Goal: Task Accomplishment & Management: Complete application form

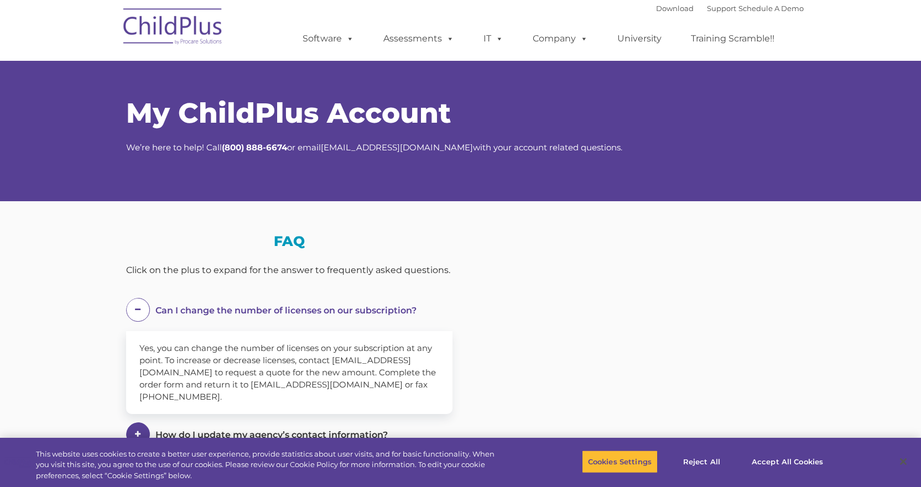
select select "MEDIUM"
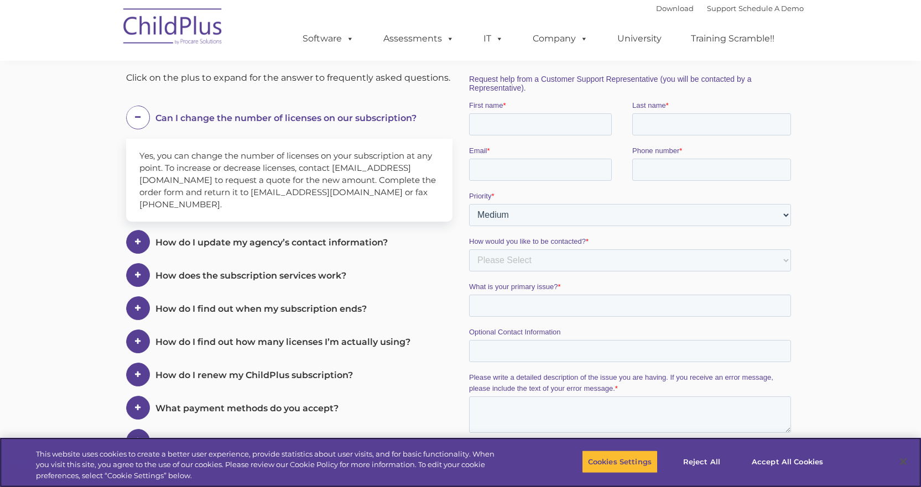
scroll to position [199, 0]
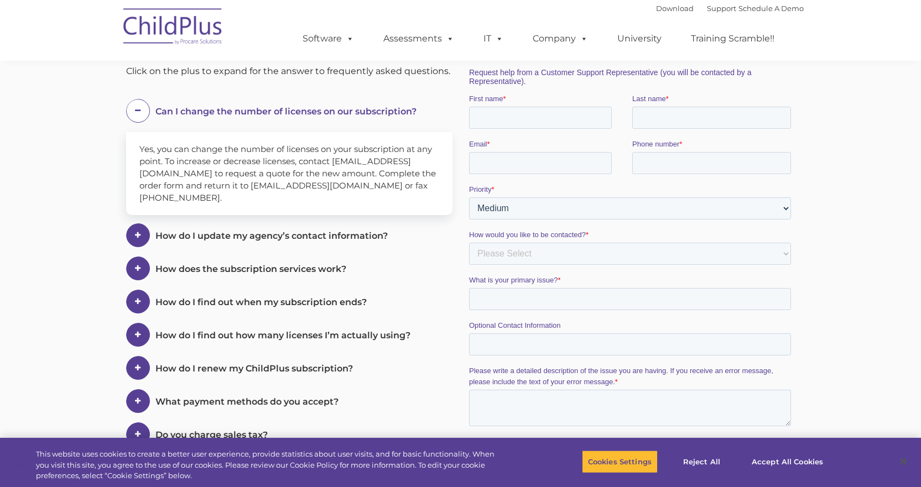
click at [266, 117] on span "How do I update my agency’s contact information?" at bounding box center [285, 111] width 261 height 11
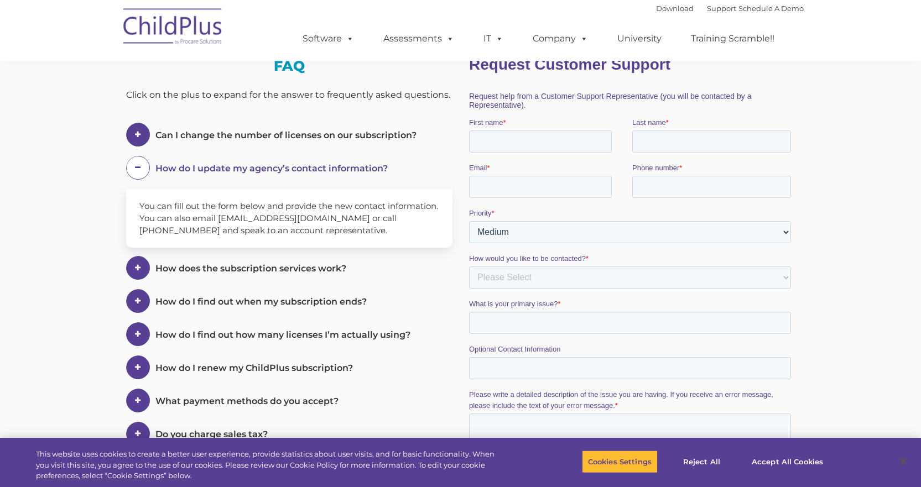
scroll to position [207, 0]
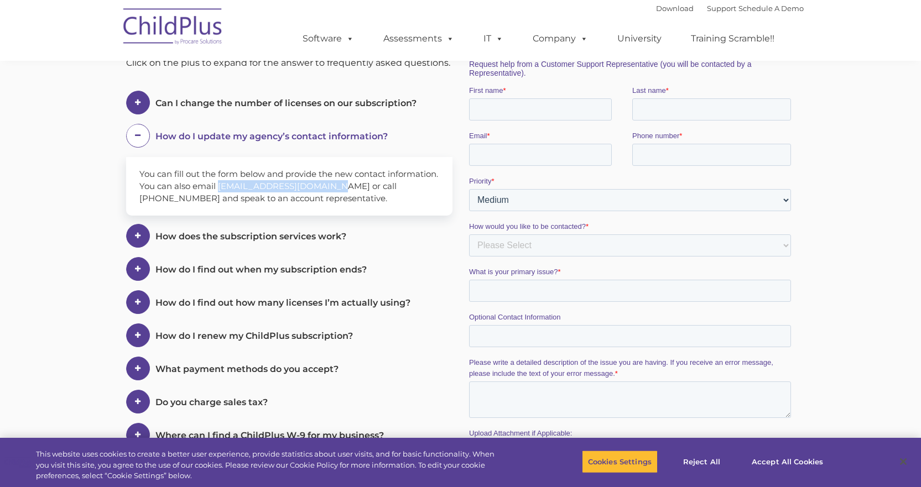
drag, startPoint x: 385, startPoint y: 186, endPoint x: 273, endPoint y: 183, distance: 112.3
click at [273, 183] on span "You can fill out the form below and provide the new contact information. You ca…" at bounding box center [288, 186] width 299 height 35
copy span "[EMAIL_ADDRESS][DOMAIN_NAME]"
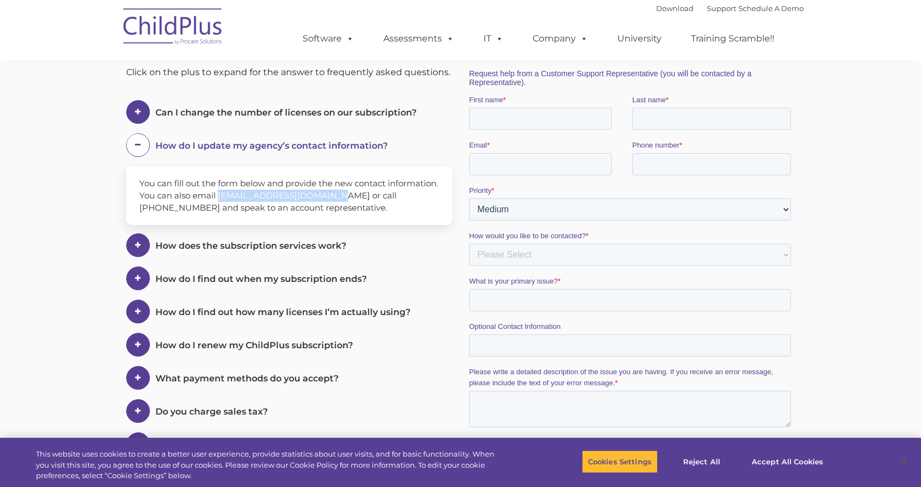
scroll to position [199, 0]
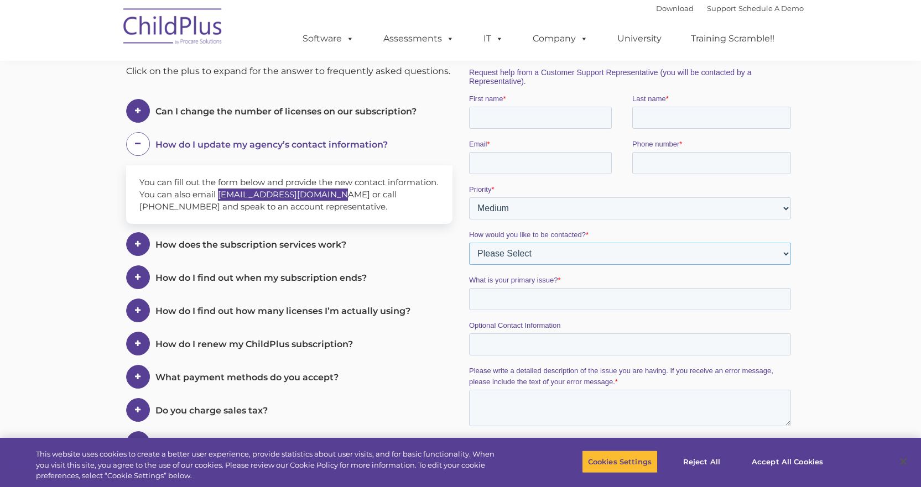
click at [519, 259] on select "Please Select Phone Email" at bounding box center [629, 254] width 322 height 22
select select "Email"
click at [468, 243] on select "Please Select Phone Email" at bounding box center [629, 254] width 322 height 22
click at [496, 301] on input "What is your primary issue? *" at bounding box center [629, 299] width 322 height 22
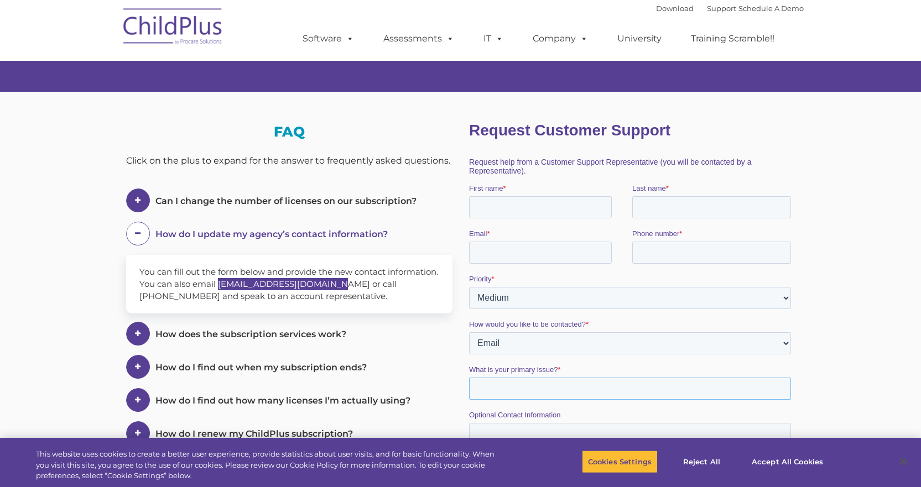
scroll to position [107, 0]
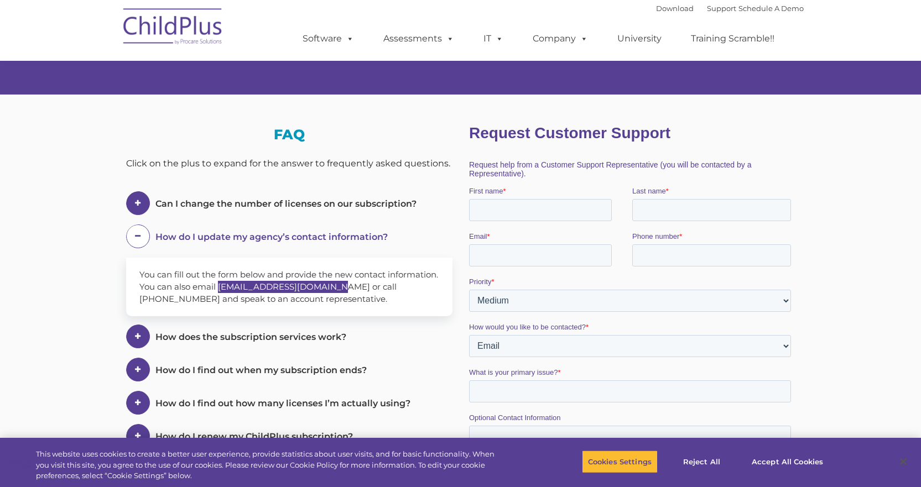
click at [499, 223] on fieldset "First name * Last name *" at bounding box center [631, 208] width 326 height 45
click at [505, 208] on input "First name *" at bounding box center [539, 210] width 143 height 22
type input "[PERSON_NAME]"
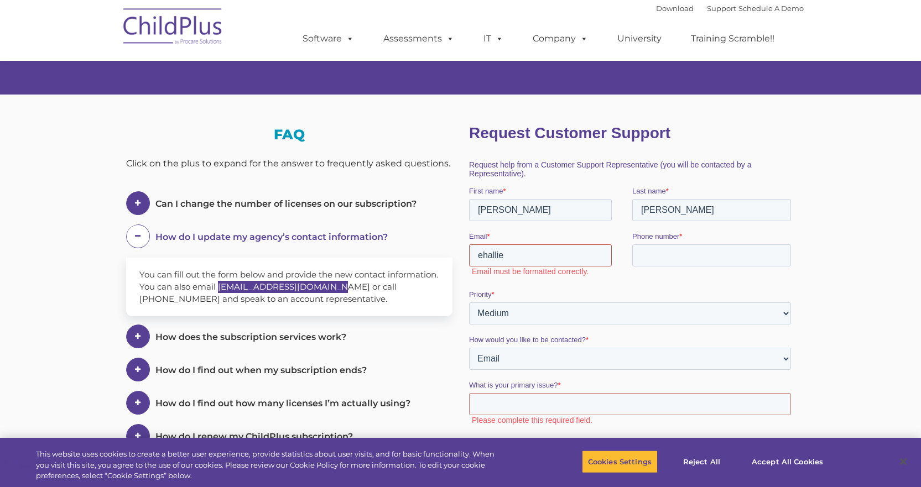
type input "[EMAIL_ADDRESS][DOMAIN_NAME]"
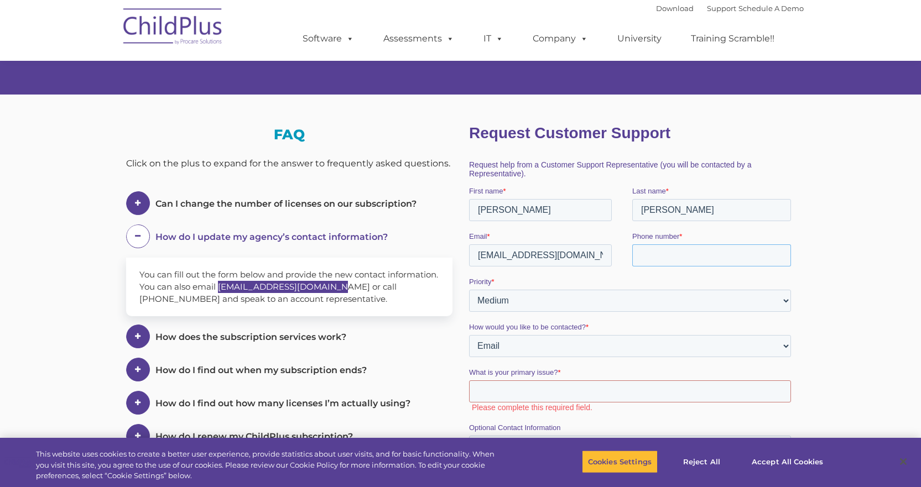
click at [656, 258] on input "Phone number *" at bounding box center [711, 255] width 159 height 22
type input "2"
type input "2187965144"
click at [538, 307] on select "Please Select Low Medium High" at bounding box center [629, 301] width 322 height 22
select select "HIGH"
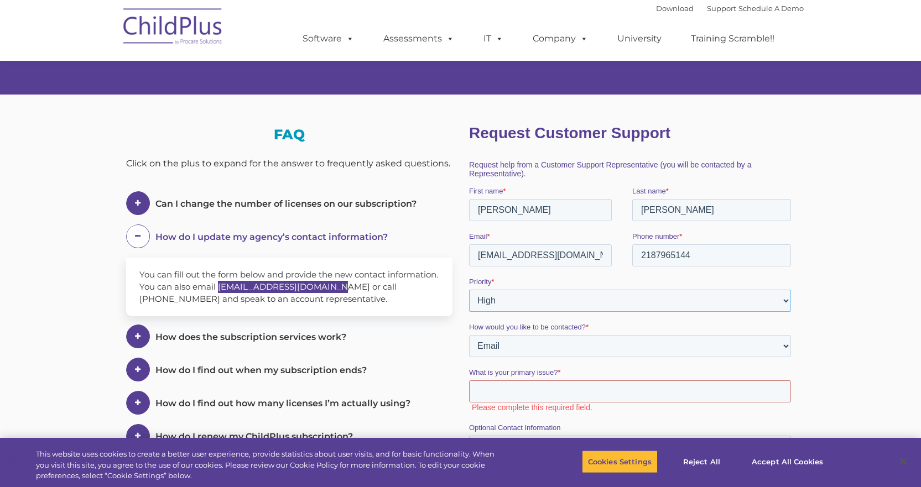
click at [468, 290] on select "Please Select Low Medium High" at bounding box center [629, 301] width 322 height 22
click at [504, 345] on select "Please Select Phone Email" at bounding box center [629, 346] width 322 height 22
click at [468, 335] on select "Please Select Phone Email" at bounding box center [629, 346] width 322 height 22
click at [503, 389] on input "What is your primary issue? *" at bounding box center [629, 391] width 322 height 22
type input "U"
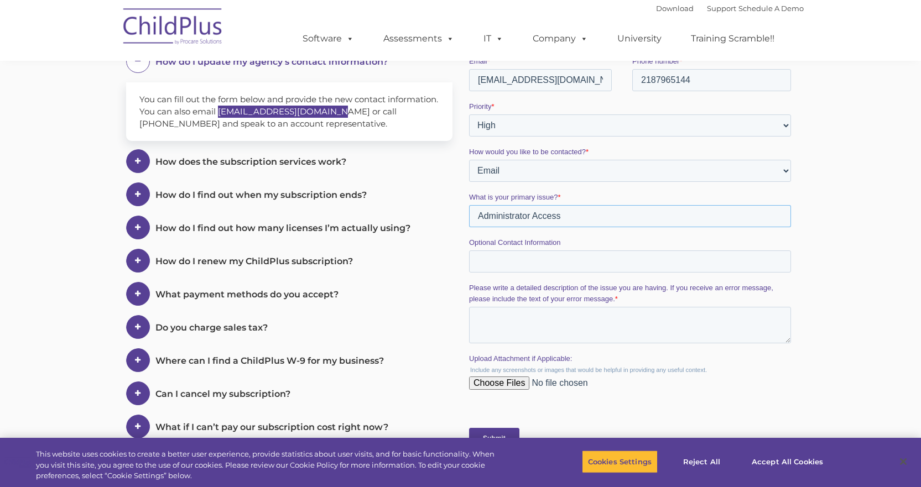
scroll to position [291, 0]
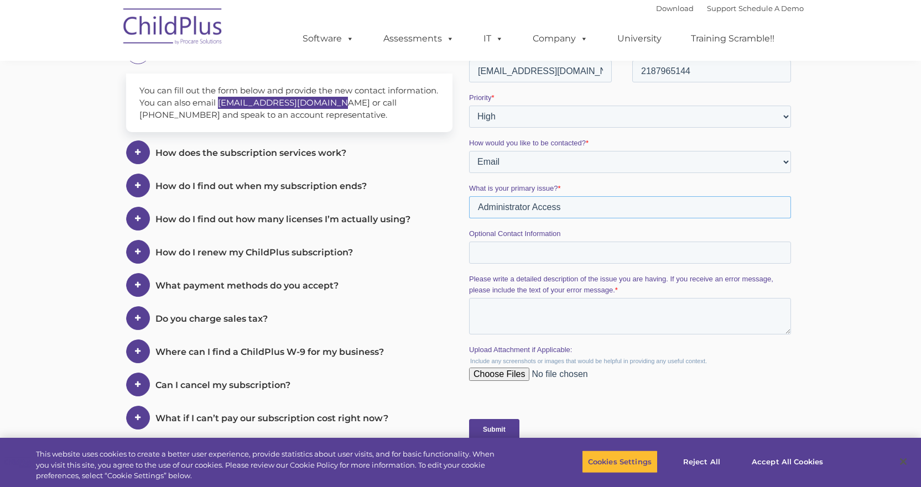
type input "Administrator Access"
click at [549, 312] on textarea "Please write a detailed description of the issue you are having. If you receive…" at bounding box center [629, 316] width 322 height 36
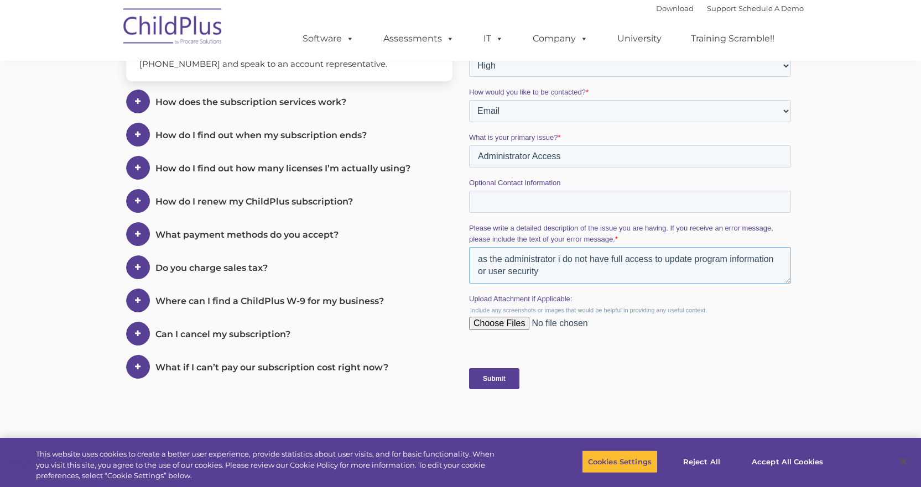
scroll to position [346, 0]
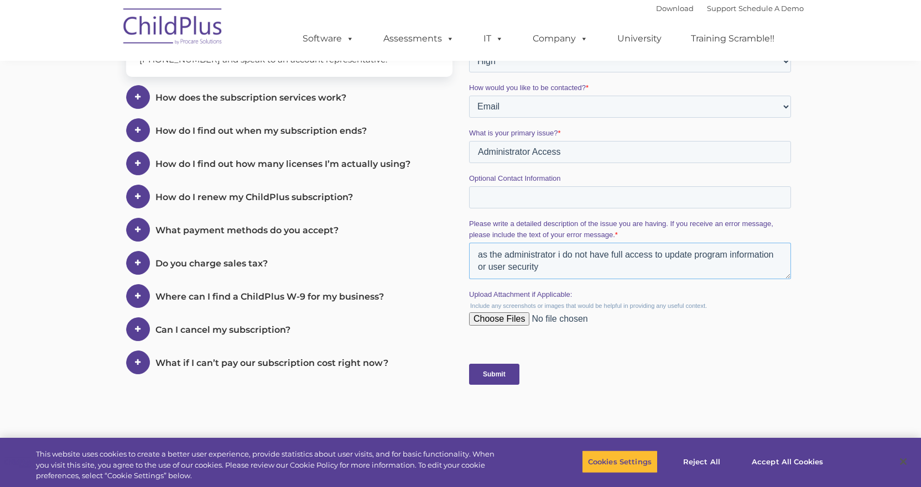
type textarea "as the administrator i do not have full access to update program information or…"
click at [496, 375] on input "Submit" at bounding box center [493, 374] width 50 height 21
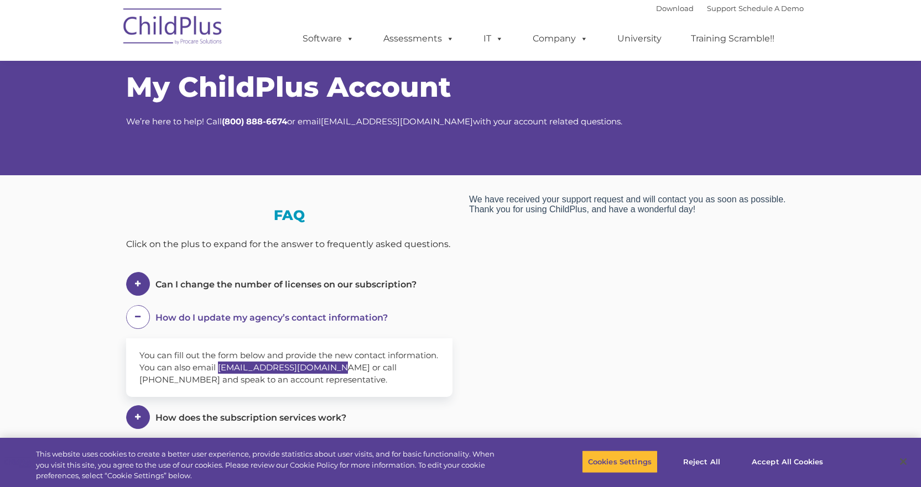
scroll to position [0, 0]
